Goal: Check status: Check status

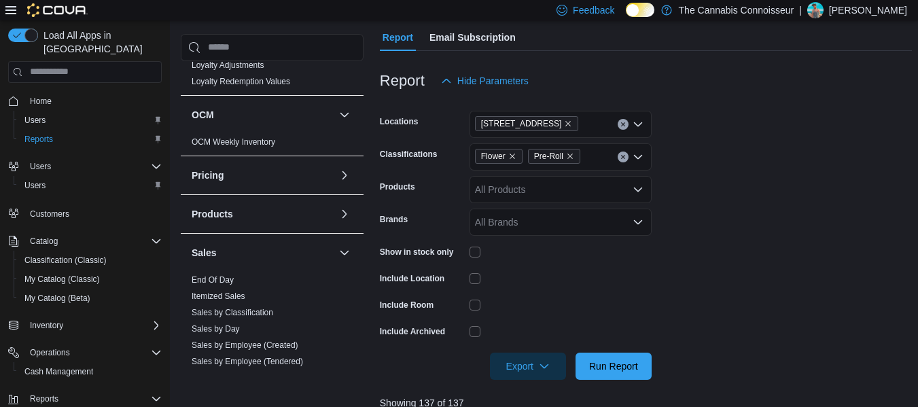
scroll to position [721, 0]
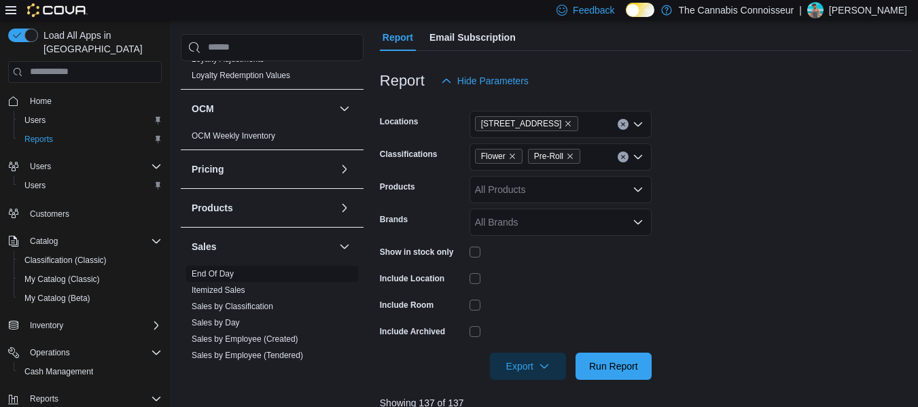
click at [221, 272] on link "End Of Day" at bounding box center [213, 274] width 42 height 10
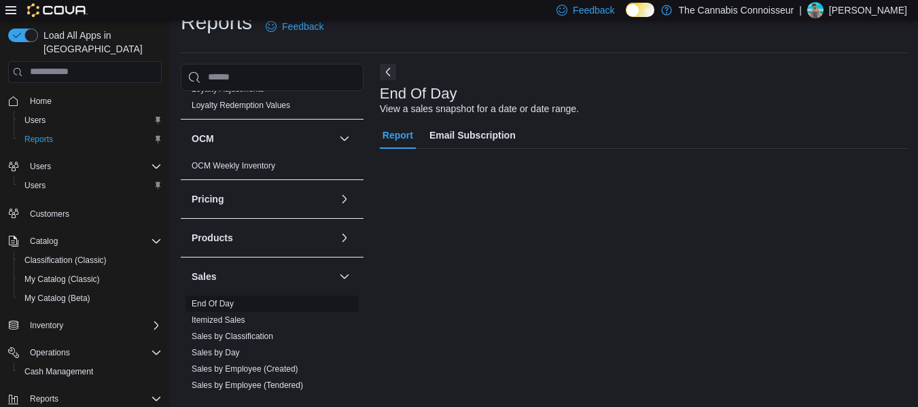
scroll to position [22, 0]
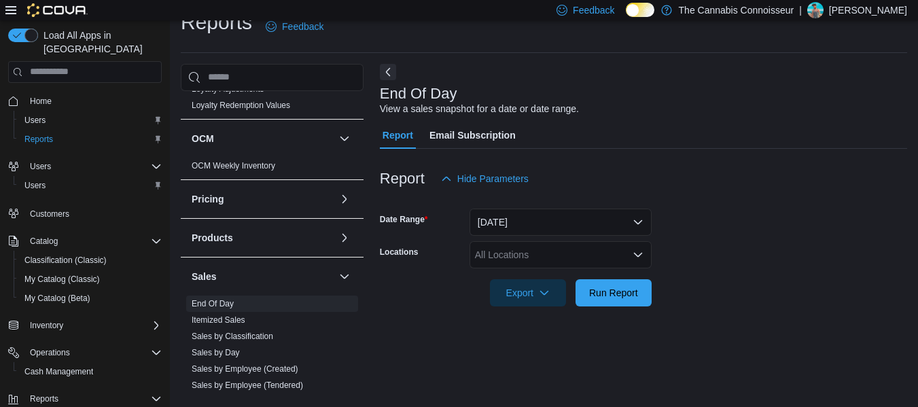
click at [635, 255] on icon "Open list of options" at bounding box center [638, 254] width 11 height 11
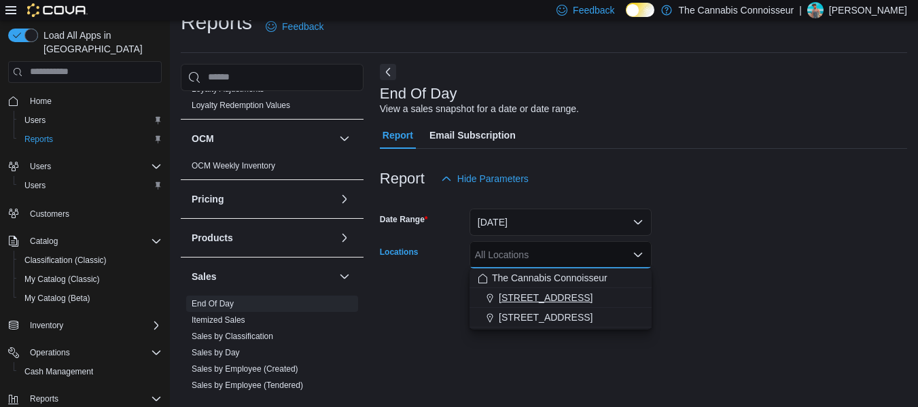
click at [578, 300] on span "[STREET_ADDRESS]" at bounding box center [546, 298] width 94 height 14
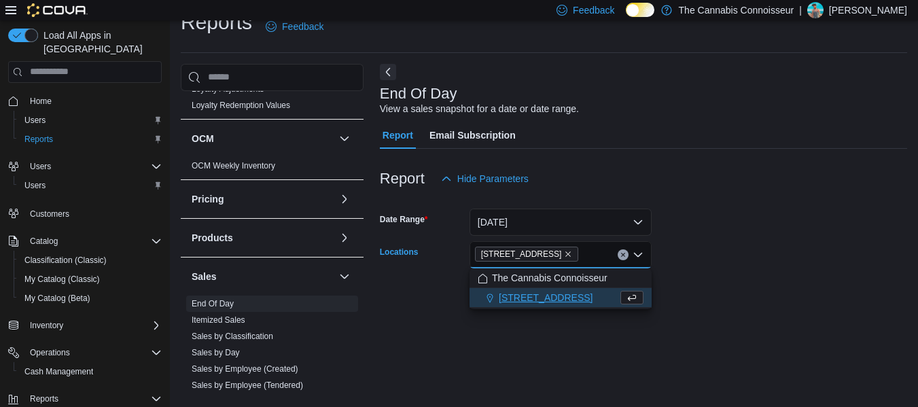
click at [729, 287] on form "Date Range [DATE] Locations 2-1874 [GEOGRAPHIC_DATA] Combo box. Selected. [STRE…" at bounding box center [643, 249] width 527 height 114
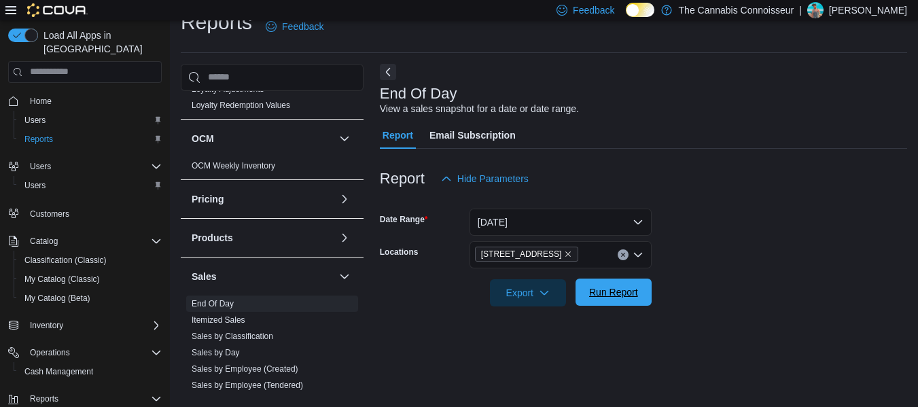
click at [623, 289] on span "Run Report" at bounding box center [613, 292] width 49 height 14
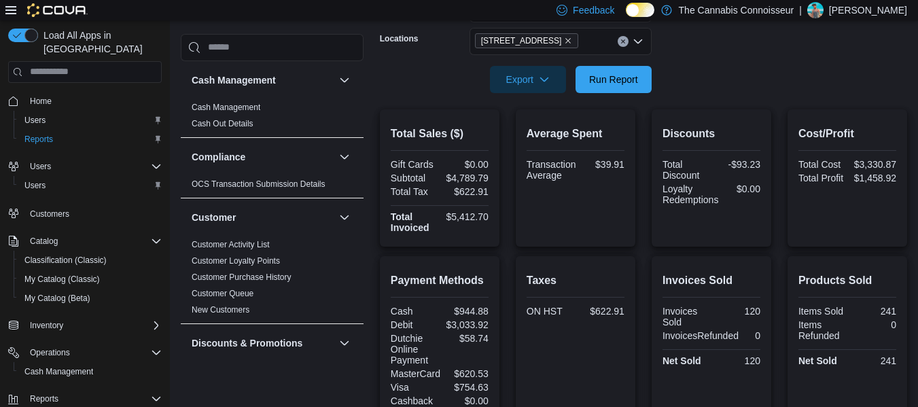
scroll to position [211, 0]
